Goal: Information Seeking & Learning: Learn about a topic

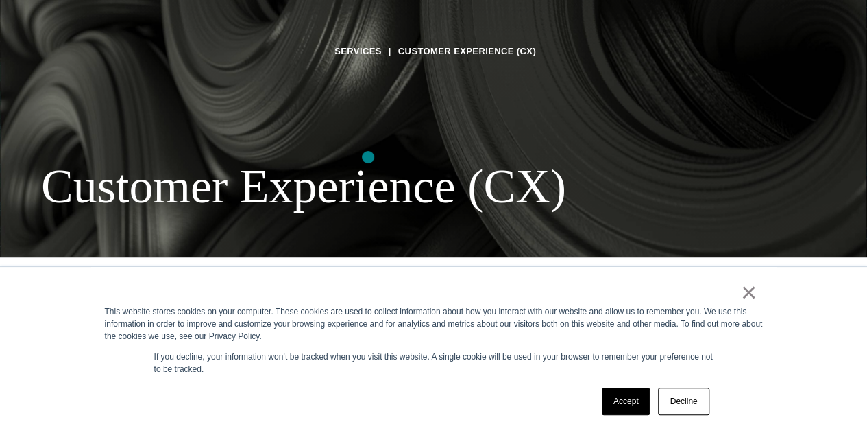
scroll to position [274, 0]
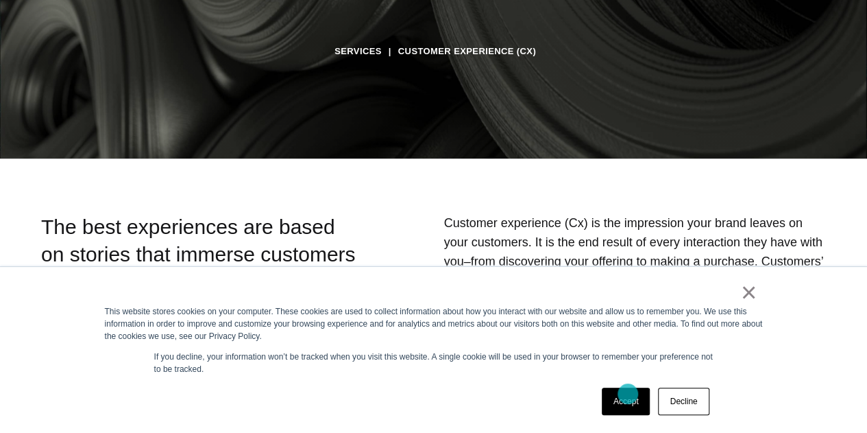
click at [627, 394] on link "Accept" at bounding box center [626, 400] width 49 height 27
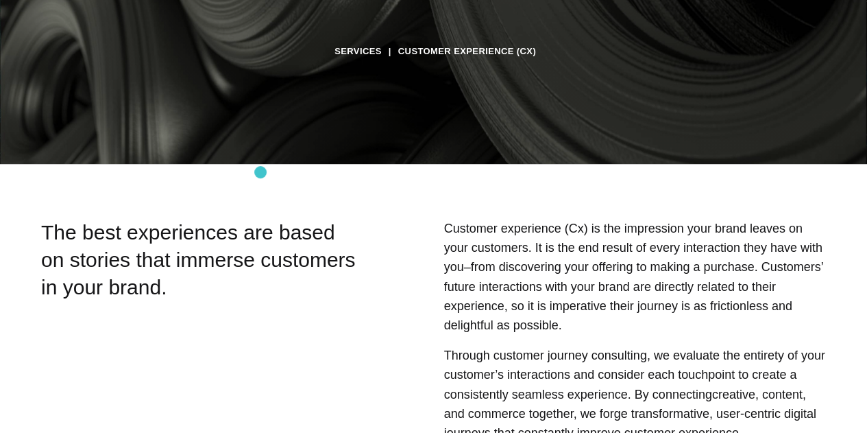
scroll to position [0, 0]
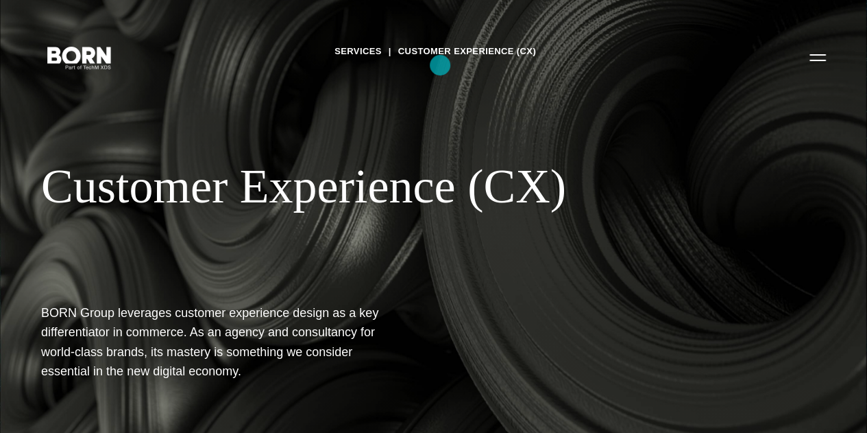
click at [440, 62] on link "Customer Experience (CX)" at bounding box center [467, 51] width 138 height 21
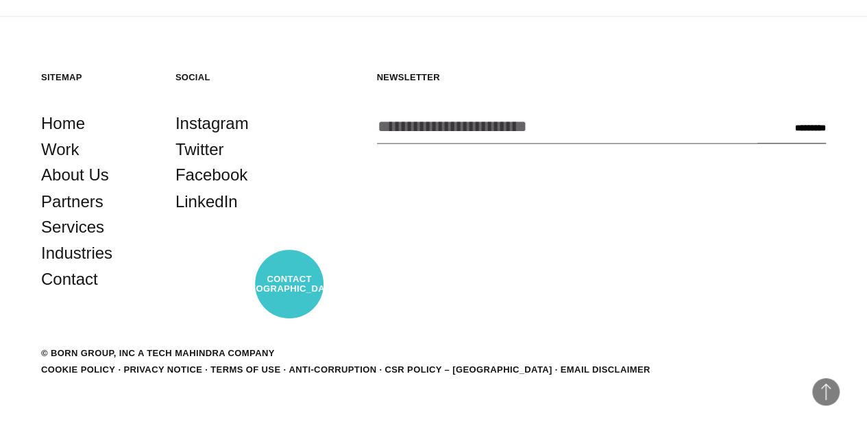
scroll to position [4045, 0]
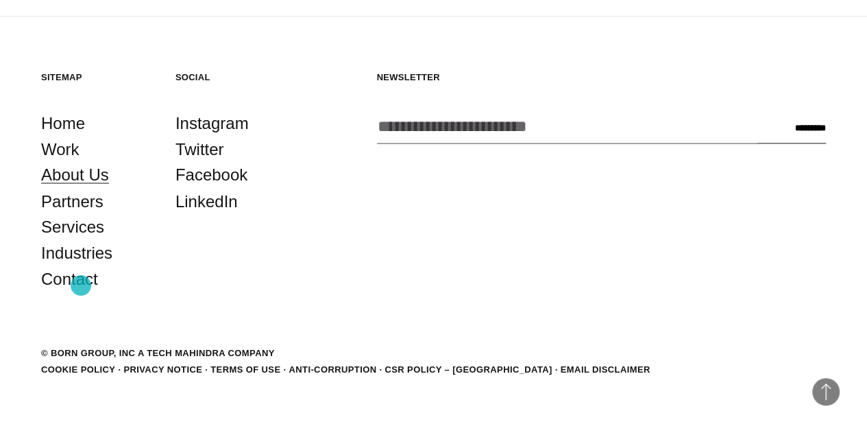
click at [81, 188] on link "About Us" at bounding box center [75, 175] width 68 height 26
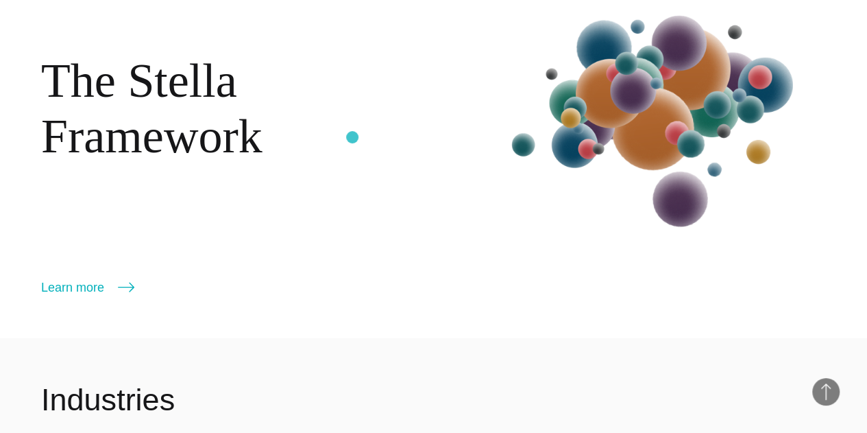
scroll to position [1371, 0]
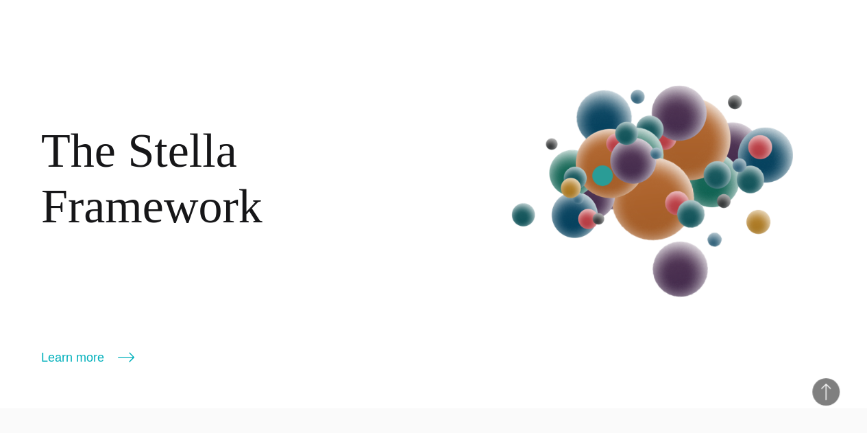
click at [614, 179] on img at bounding box center [658, 185] width 336 height 352
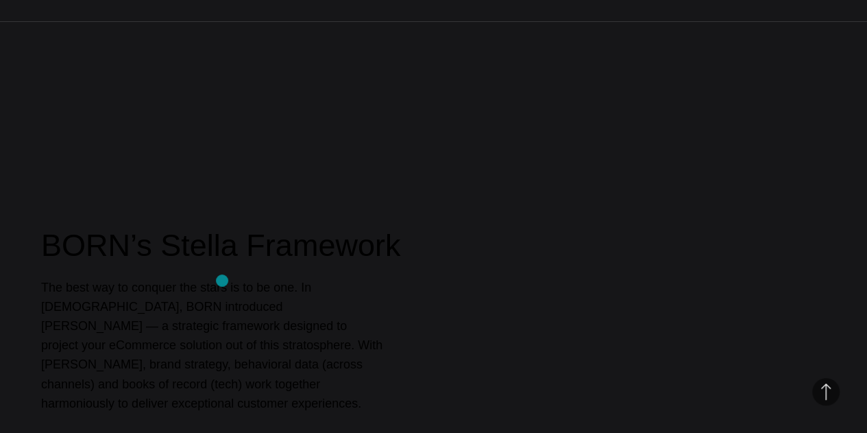
scroll to position [549, 0]
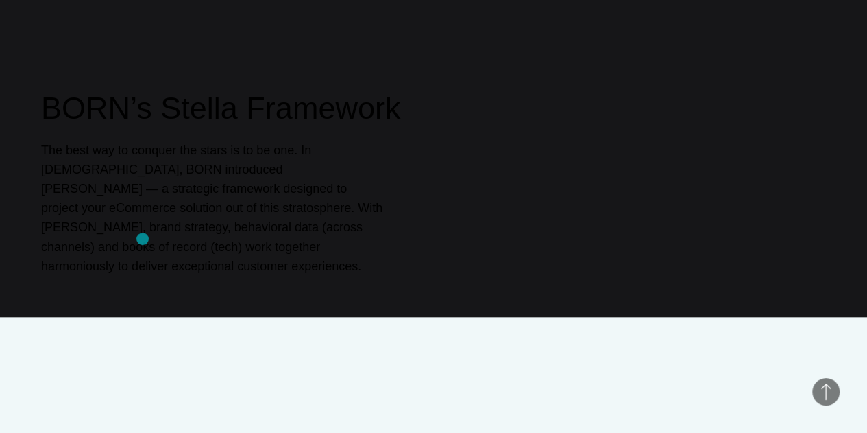
click at [143, 239] on p "The best way to conquer the stars is to be one. In 2020, BORN introduced Stella…" at bounding box center [212, 208] width 343 height 135
click at [557, 212] on div "BORN’s Stella Framework The best way to conquer the stars is to be one. In 2020…" at bounding box center [433, 182] width 785 height 188
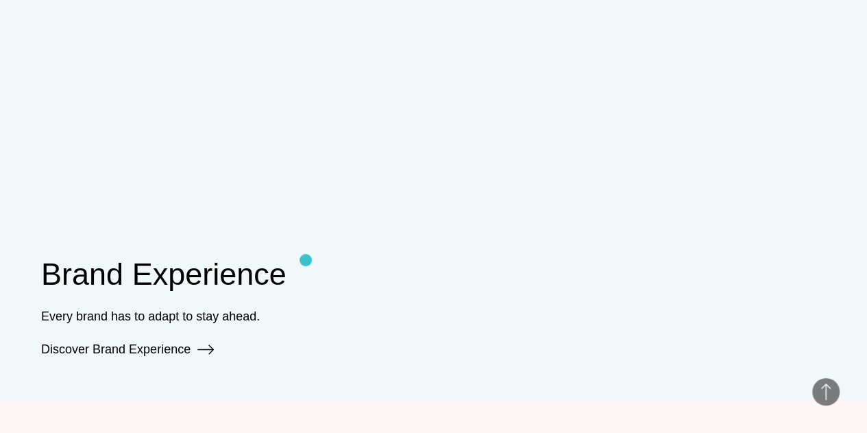
scroll to position [960, 0]
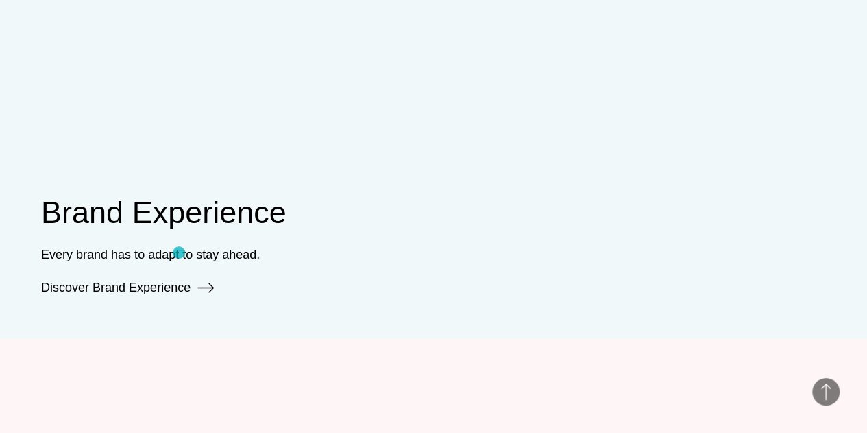
click at [179, 252] on div "Every brand has to adapt to stay ahead. Discover Brand Experience" at bounding box center [163, 271] width 245 height 52
click at [215, 263] on div "Every brand has to adapt to stay ahead. Discover Brand Experience" at bounding box center [163, 271] width 245 height 52
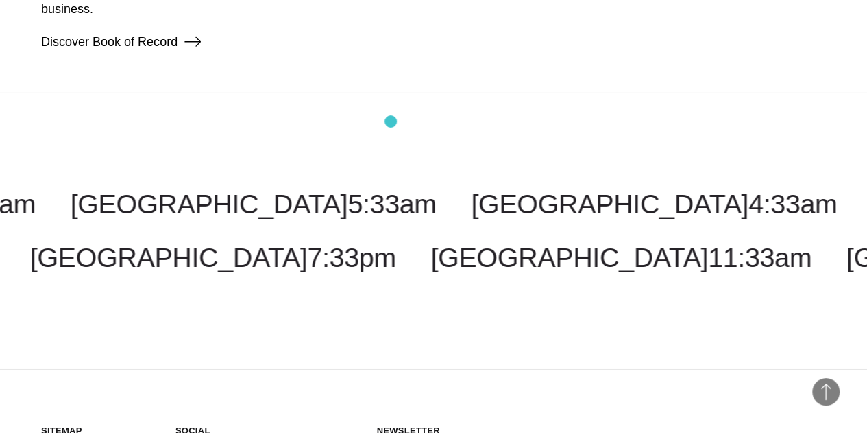
scroll to position [2071, 0]
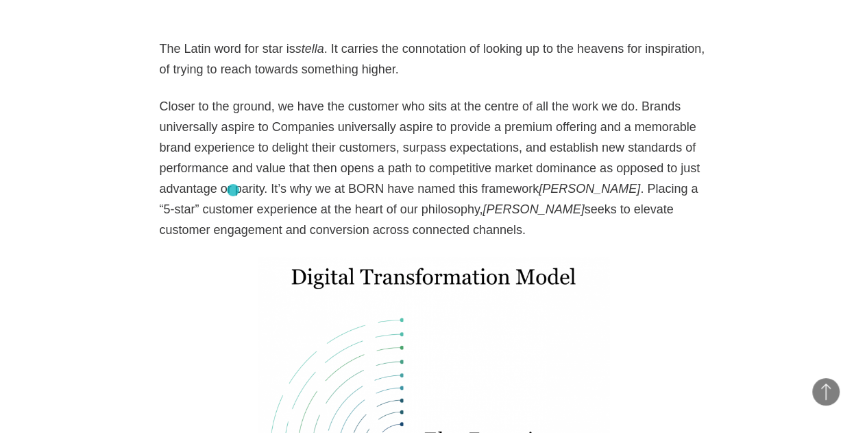
scroll to position [1234, 0]
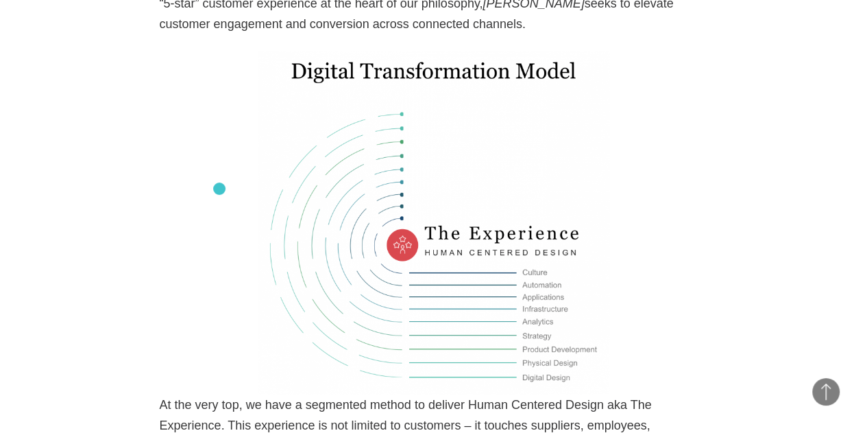
click at [217, 189] on div at bounding box center [434, 222] width 549 height 343
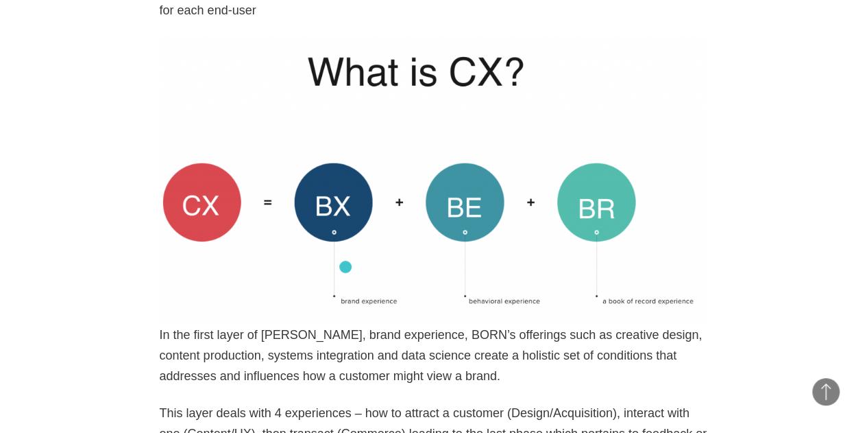
scroll to position [2537, 0]
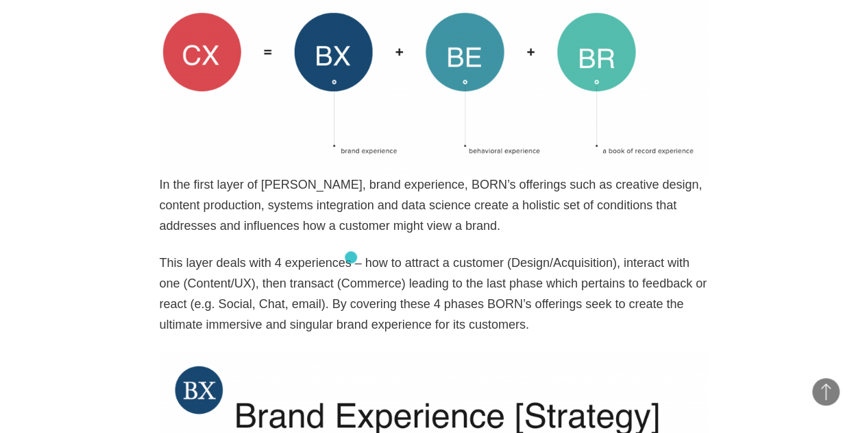
click at [354, 236] on p "In the first layer of [PERSON_NAME], brand experience, BORN’s offerings such as…" at bounding box center [434, 205] width 549 height 62
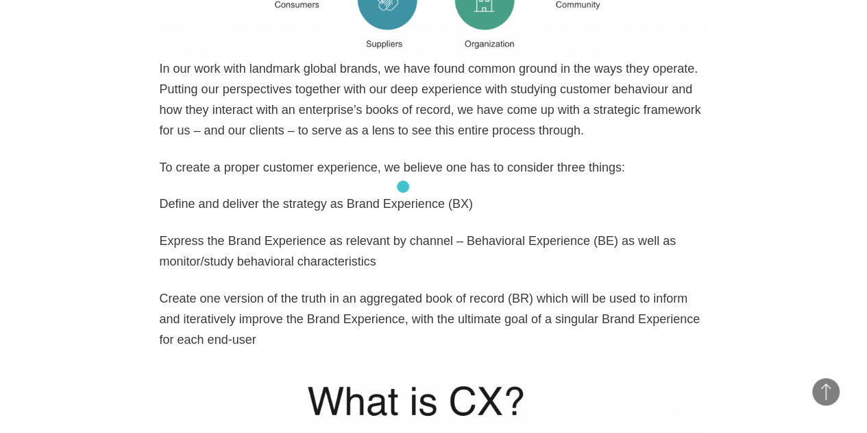
scroll to position [2057, 0]
click at [383, 141] on p "In our work with landmark global brands, we have found common ground in the way…" at bounding box center [434, 100] width 549 height 82
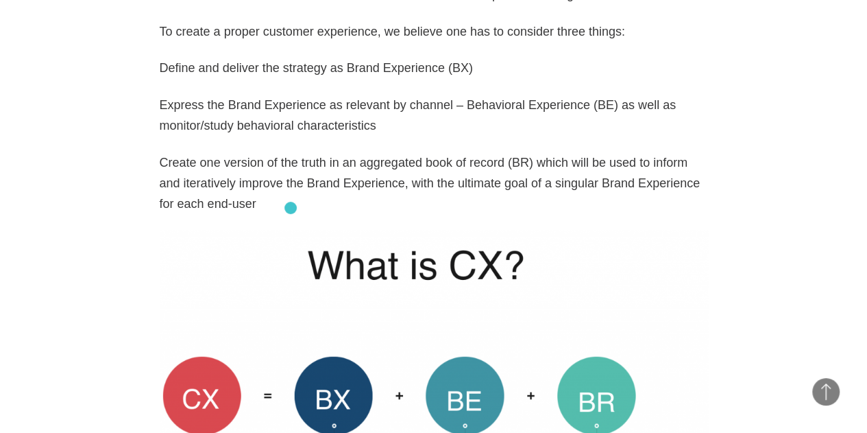
scroll to position [2194, 0]
click at [260, 135] on p "Express the Brand Experience as relevant by channel – Behavioral Experience (BE…" at bounding box center [434, 114] width 549 height 41
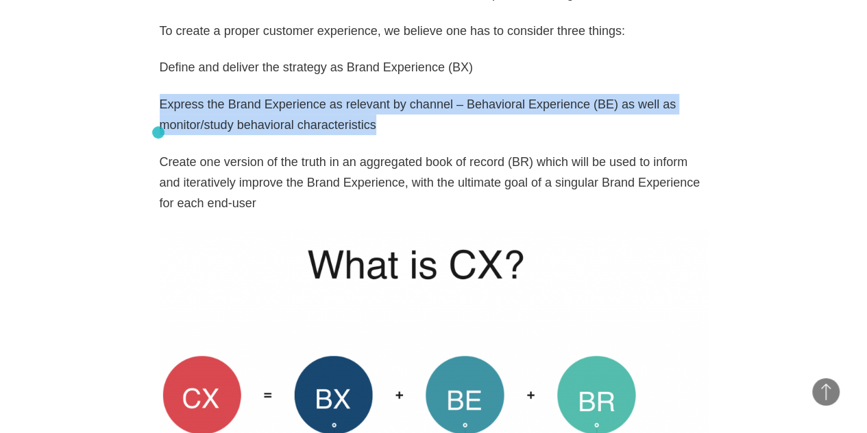
drag, startPoint x: 317, startPoint y: 147, endPoint x: 158, endPoint y: 132, distance: 159.1
click at [272, 125] on p "Express the Brand Experience as relevant by channel – Behavioral Experience (BE…" at bounding box center [434, 114] width 549 height 41
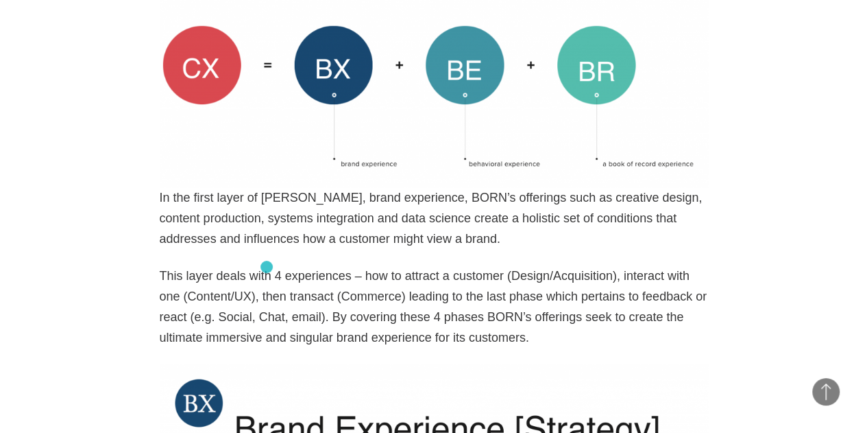
scroll to position [2537, 0]
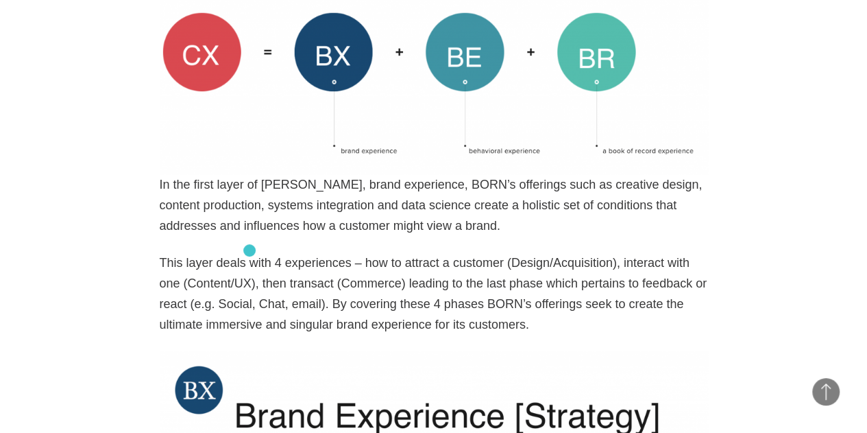
click at [250, 236] on p "In the first layer of [PERSON_NAME], brand experience, BORN’s offerings such as…" at bounding box center [434, 205] width 549 height 62
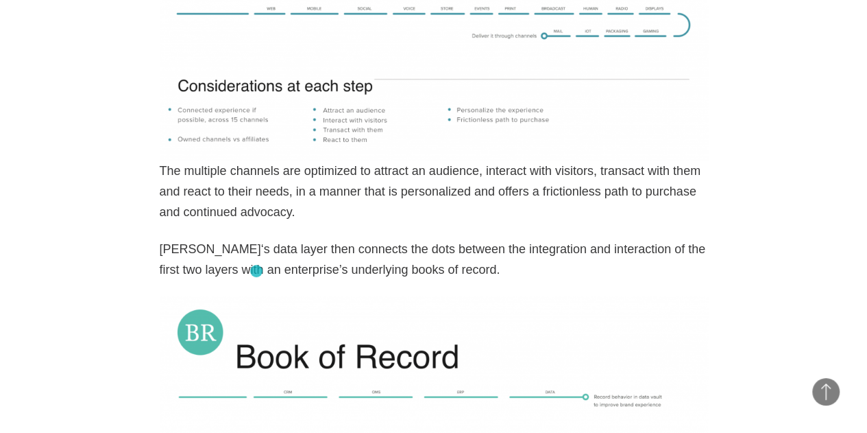
scroll to position [3634, 0]
